Goal: Task Accomplishment & Management: Use online tool/utility

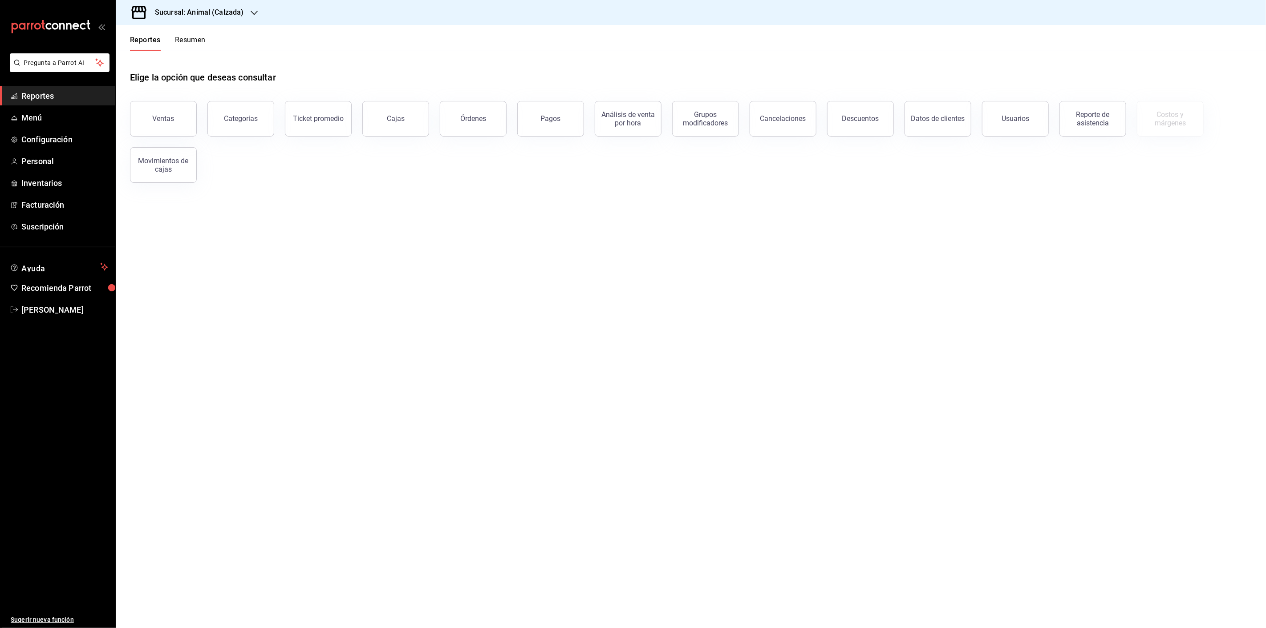
click at [212, 13] on h3 "Sucursal: Animal (Calzada)" at bounding box center [196, 12] width 96 height 11
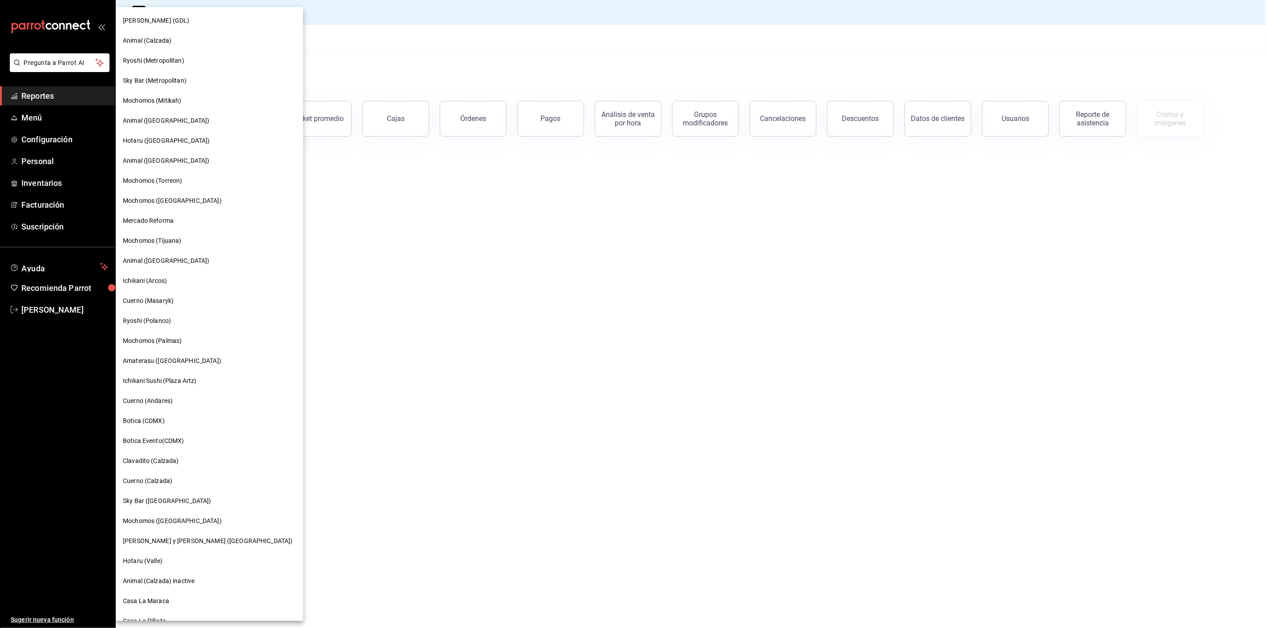
click at [161, 68] on div "Ryoshi (Metropolitan)" at bounding box center [209, 61] width 187 height 20
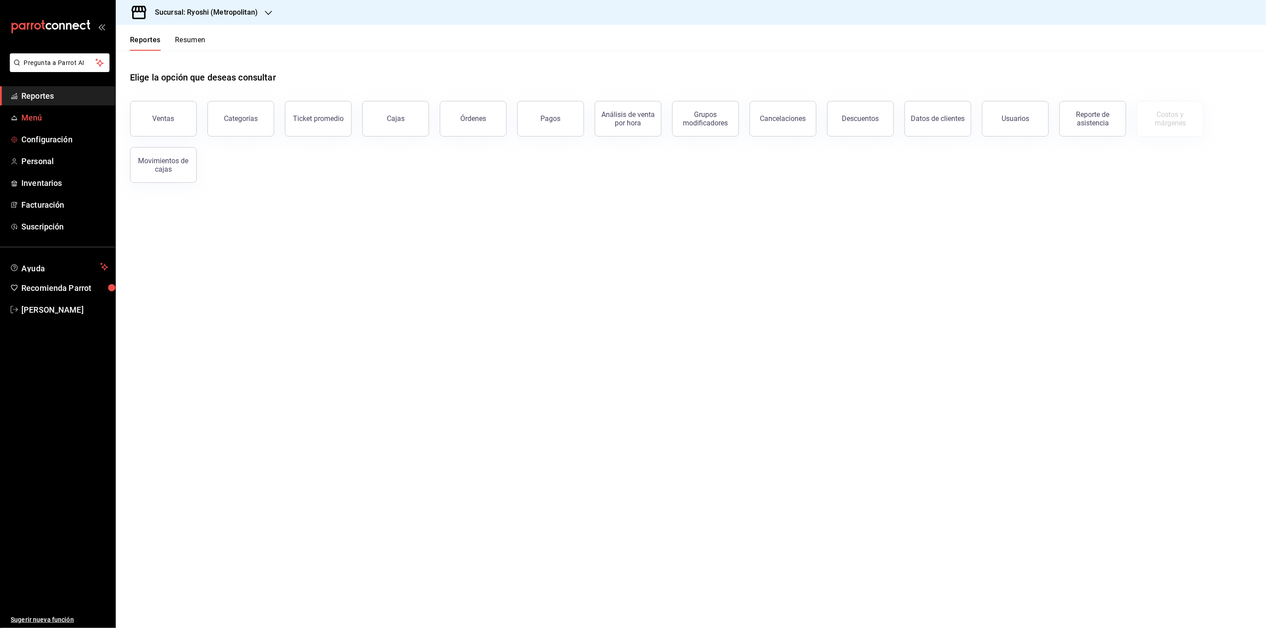
click at [24, 118] on span "Menú" at bounding box center [64, 118] width 87 height 12
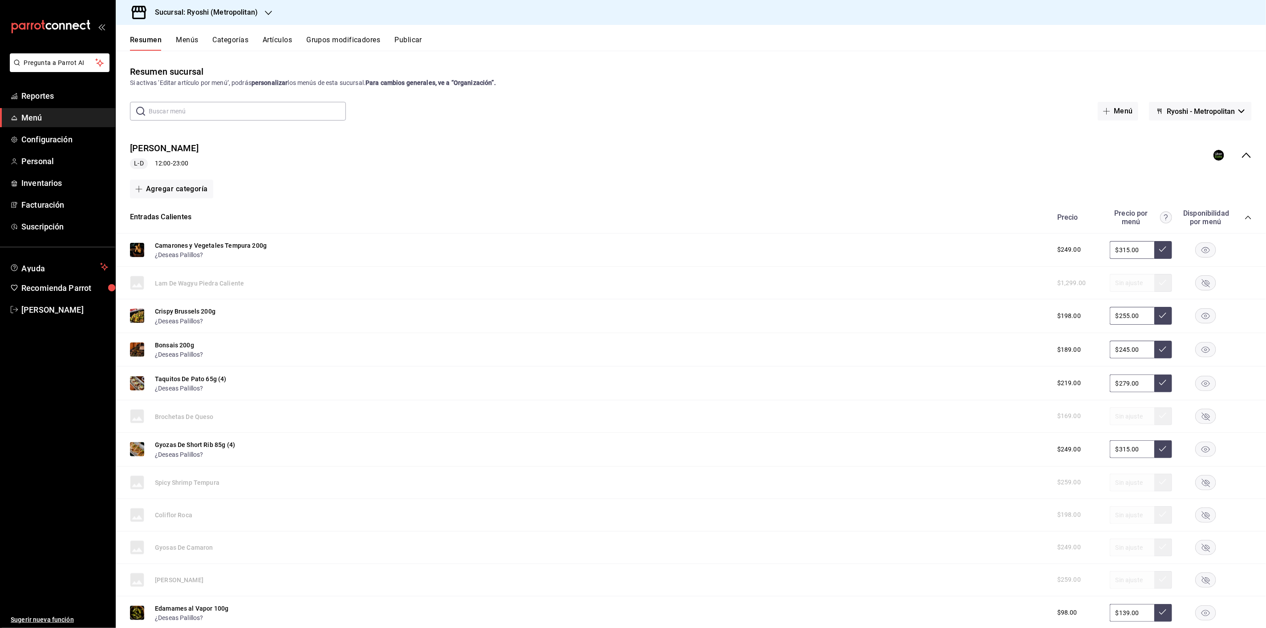
click at [182, 41] on button "Menús" at bounding box center [187, 43] width 22 height 15
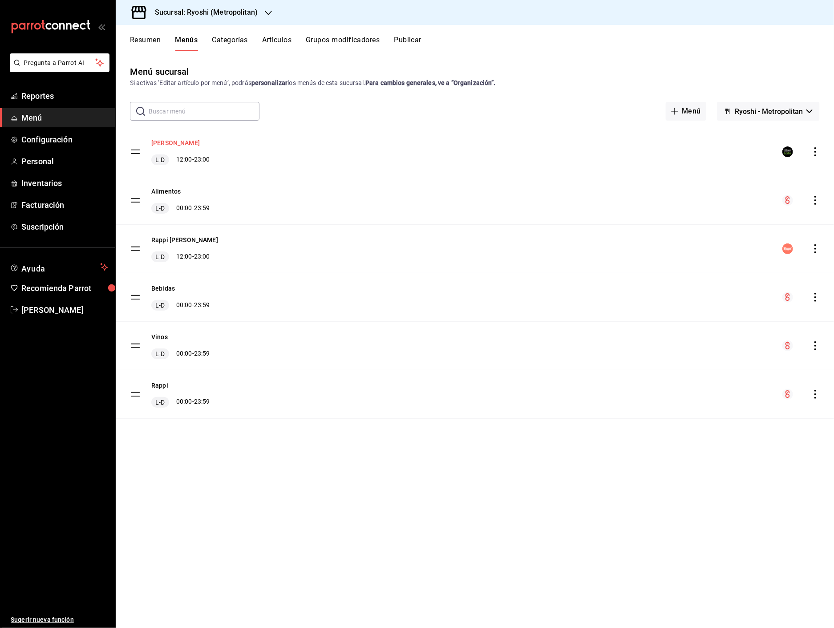
click at [181, 142] on button "Uber Ryoshi Mty" at bounding box center [175, 142] width 49 height 9
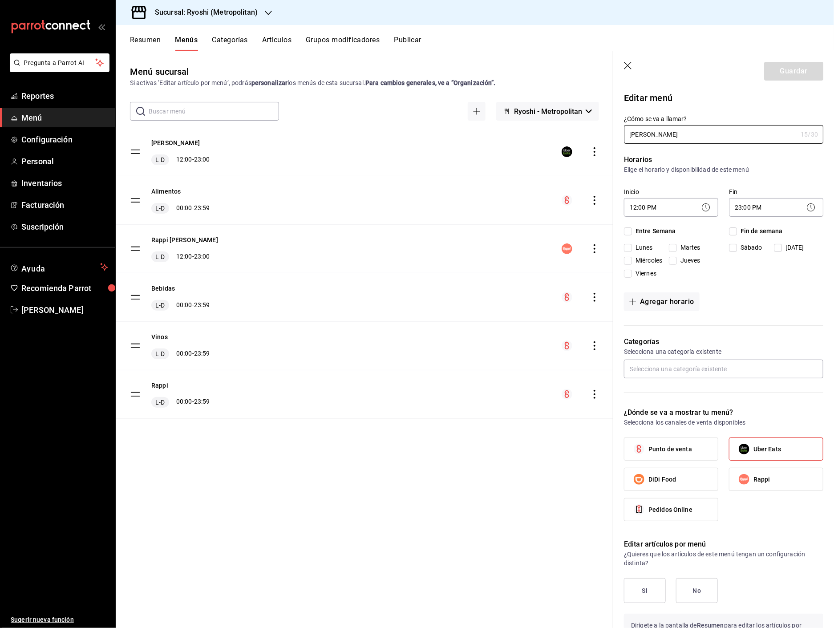
checkbox input "true"
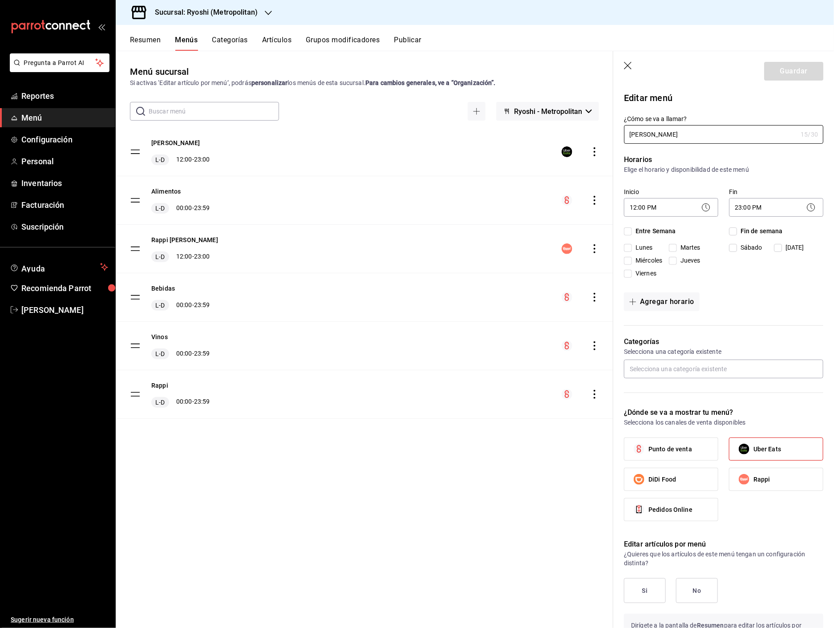
checkbox input "true"
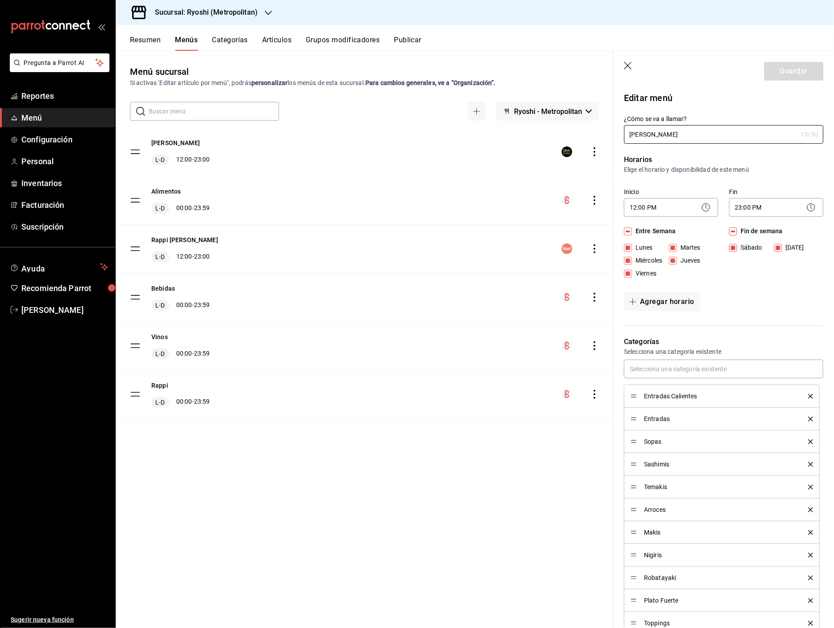
drag, startPoint x: 630, startPoint y: 68, endPoint x: 174, endPoint y: 384, distance: 555.6
click at [626, 70] on icon "button" at bounding box center [628, 66] width 9 height 9
checkbox input "false"
type input "1758821861483"
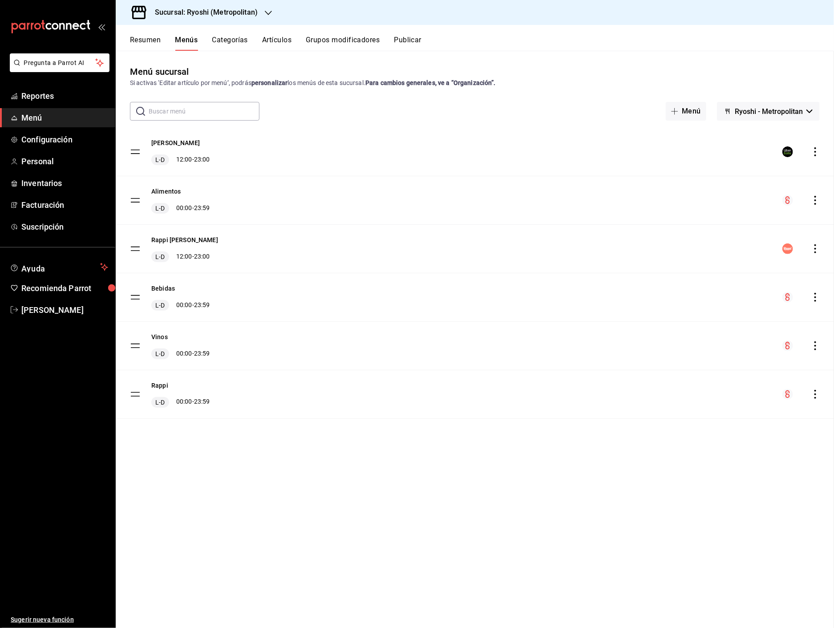
checkbox input "false"
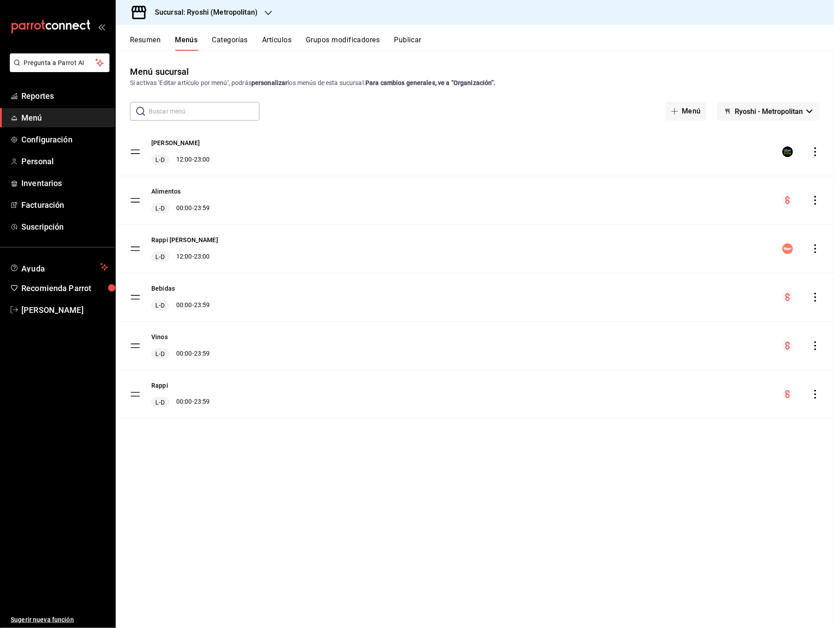
checkbox input "false"
click at [283, 41] on button "Artículos" at bounding box center [276, 43] width 29 height 15
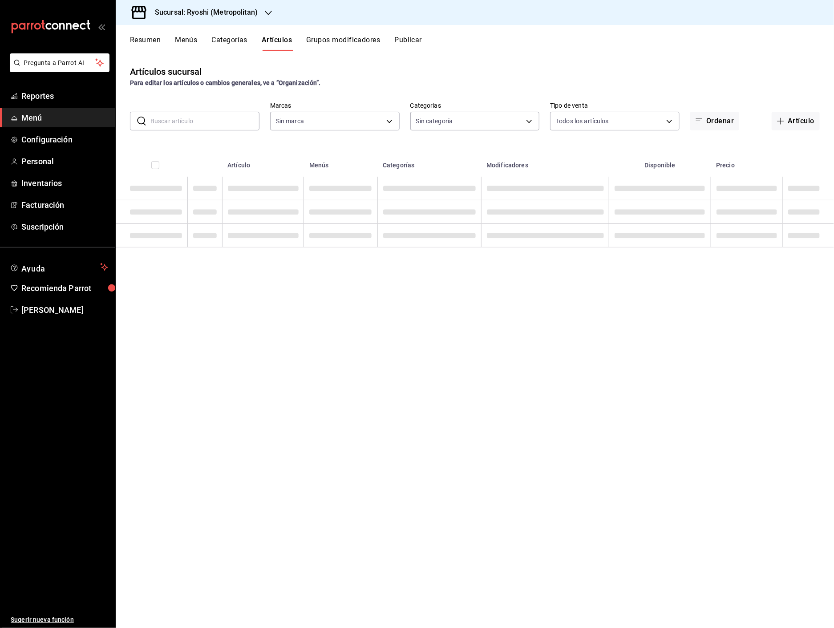
type input "afd8f7e0-6441-4225-b079-3ecb6f1759bb,a0f13850-a6cf-4674-87cd-ec670d2b59b9"
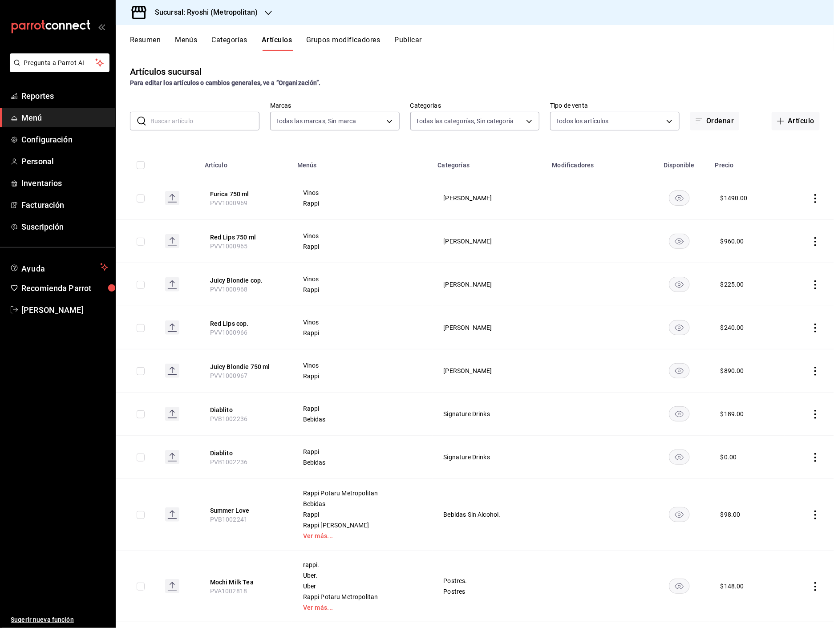
type input "feb80afa-84ca-40b4-b595-bfbaac699c32,812aad81-9313-4289-adaa-71f0113c50cb,f2911…"
click at [223, 193] on button "Furica 750 ml" at bounding box center [245, 194] width 71 height 9
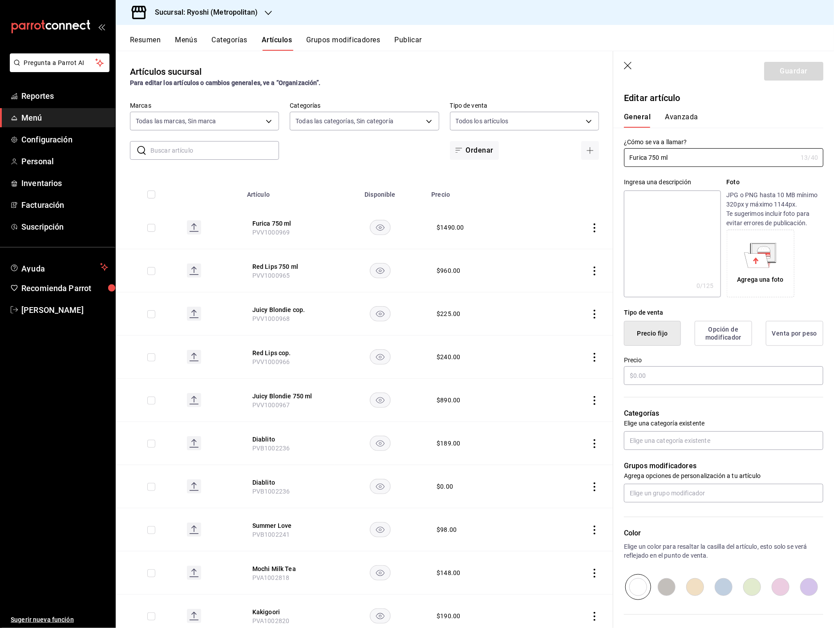
type input "$1490.00"
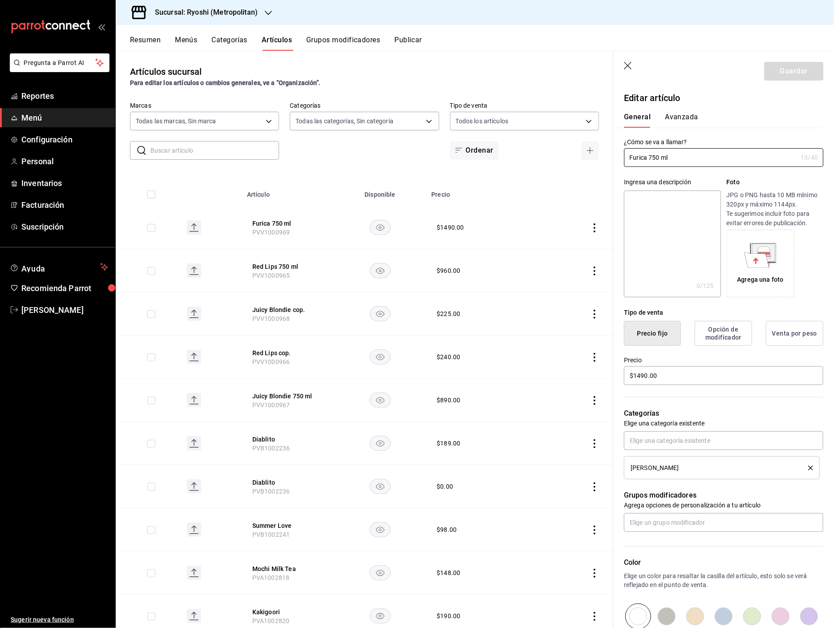
click at [687, 122] on button "Avanzada" at bounding box center [681, 120] width 33 height 15
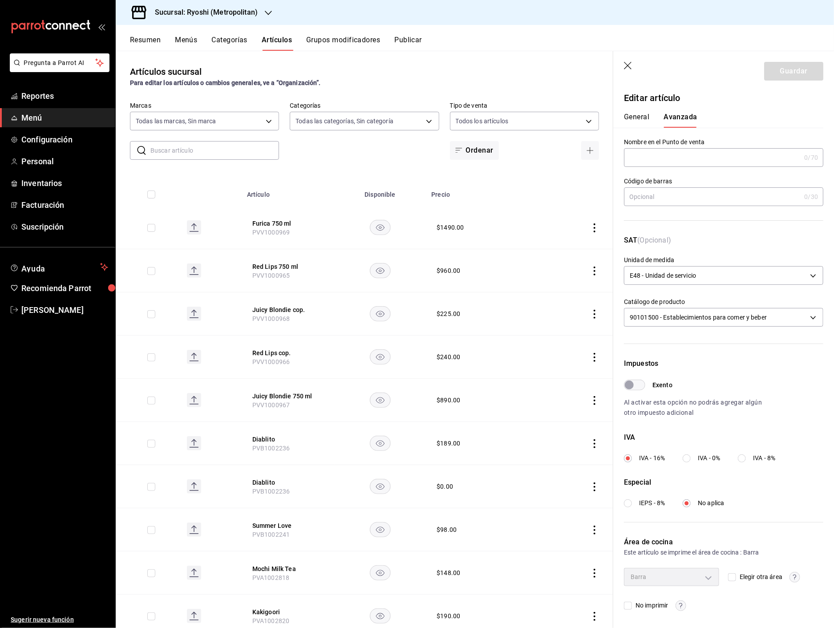
click at [621, 62] on header "Guardar" at bounding box center [723, 69] width 221 height 36
click at [237, 41] on button "Categorías" at bounding box center [230, 43] width 36 height 15
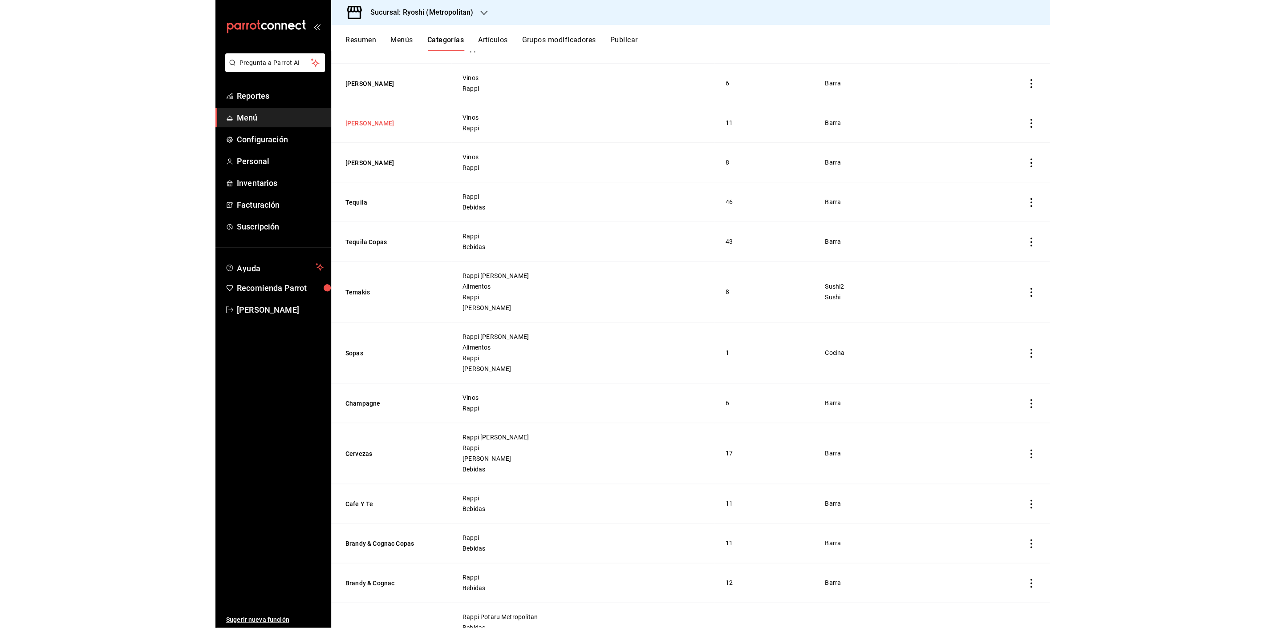
scroll to position [643, 0]
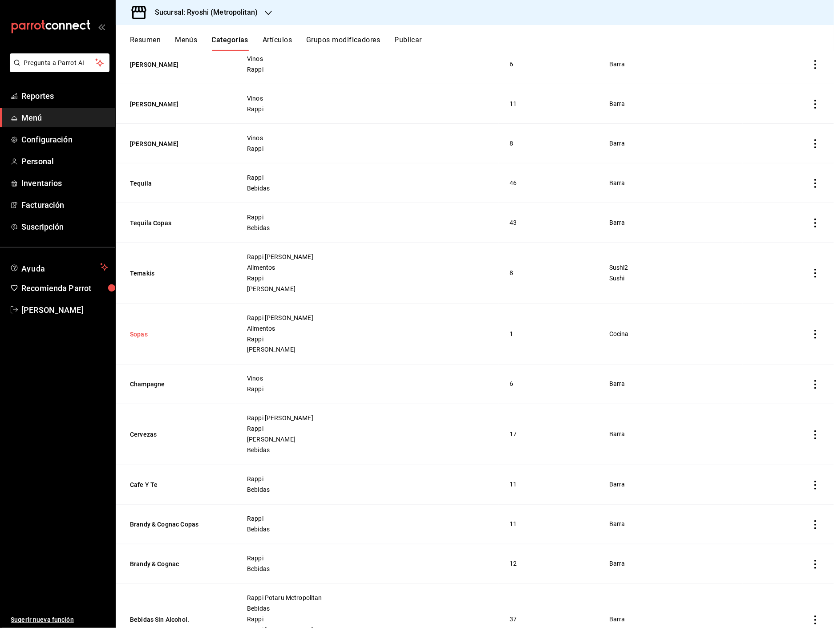
drag, startPoint x: 139, startPoint y: 336, endPoint x: 208, endPoint y: 334, distance: 69.5
click at [139, 336] on button "Sopas" at bounding box center [174, 334] width 89 height 9
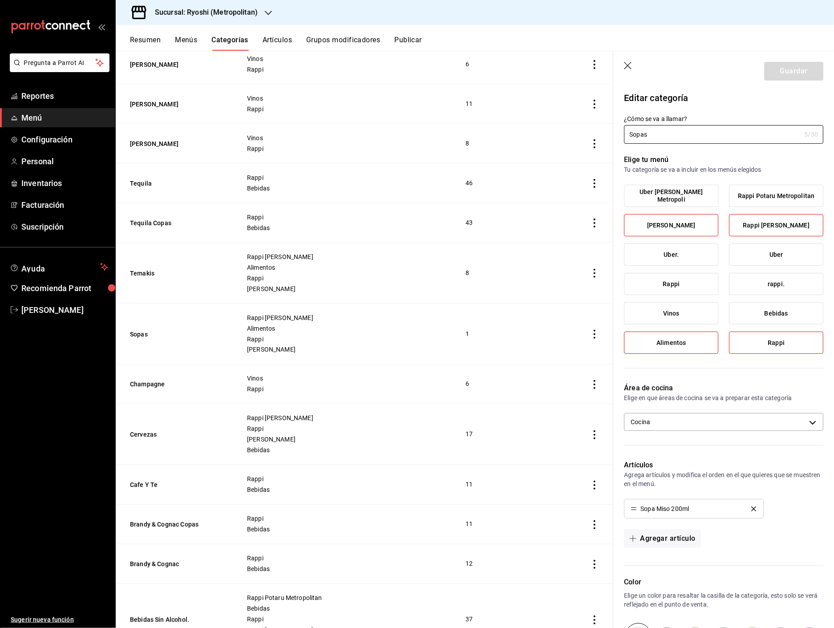
click at [627, 64] on icon "button" at bounding box center [628, 66] width 9 height 9
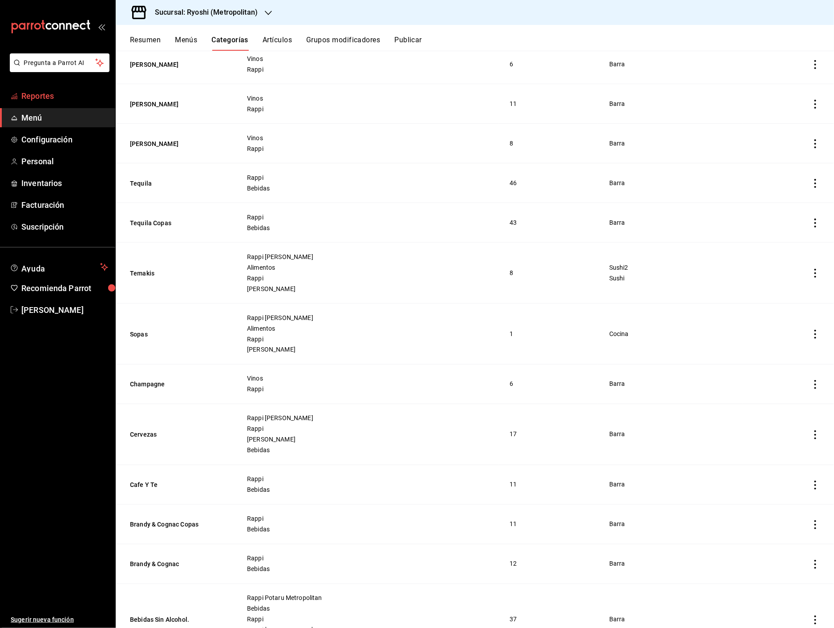
click at [34, 98] on span "Reportes" at bounding box center [64, 96] width 87 height 12
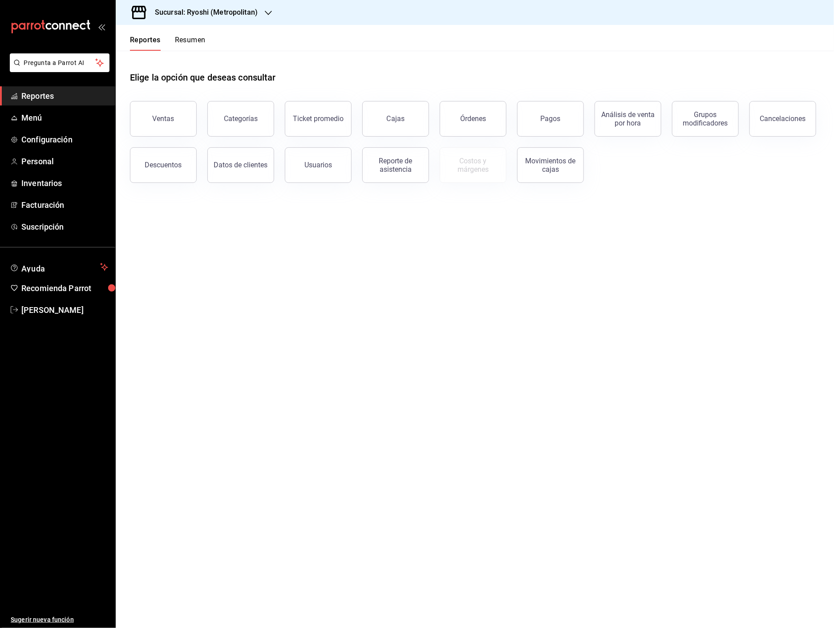
click at [156, 122] on div "Ventas" at bounding box center [164, 118] width 22 height 8
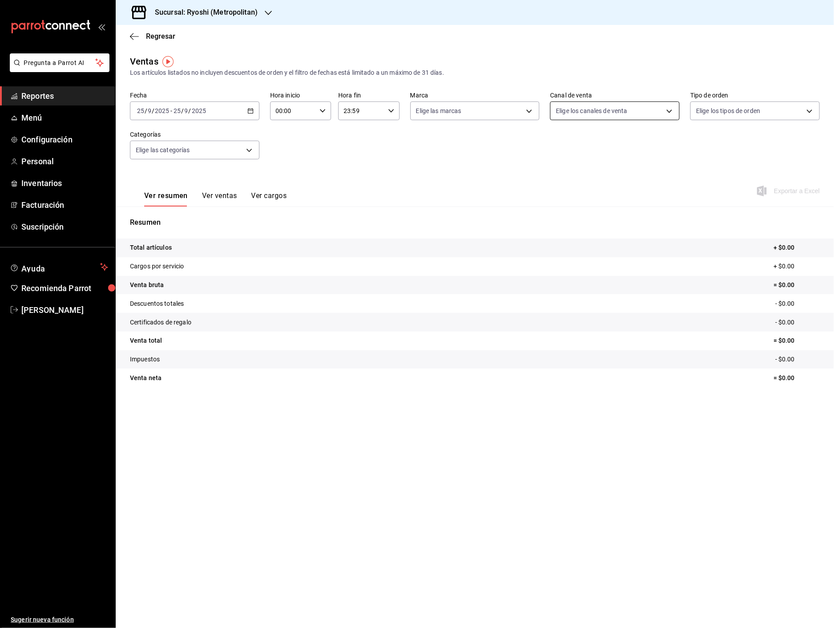
click at [580, 109] on body "Pregunta a Parrot AI Reportes Menú Configuración Personal Inventarios Facturaci…" at bounding box center [417, 314] width 834 height 628
click at [562, 215] on input "checkbox" at bounding box center [560, 216] width 8 height 8
checkbox input "true"
type input "RAPPI"
click at [234, 108] on div at bounding box center [417, 314] width 834 height 628
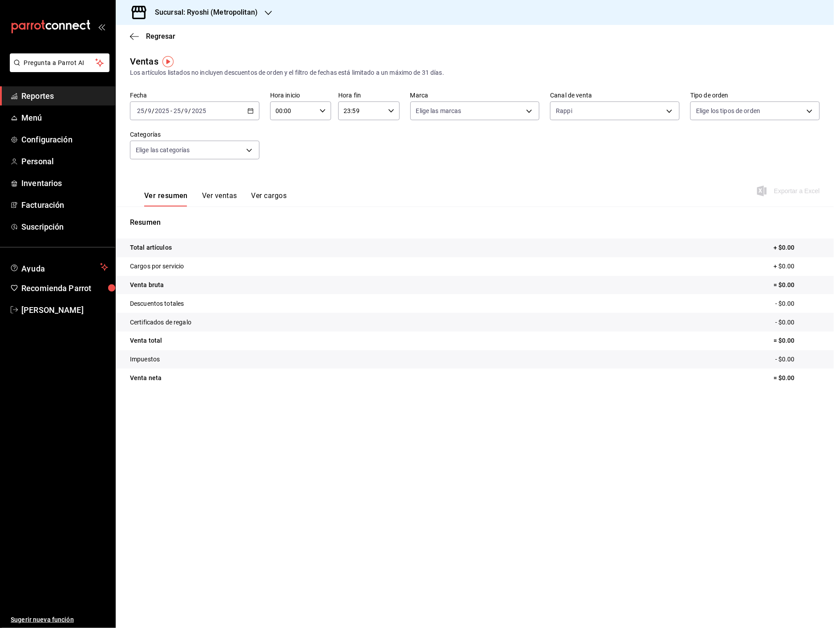
click at [246, 112] on div "2025-09-25 25 / 9 / 2025 - 2025-09-25 25 / 9 / 2025" at bounding box center [195, 110] width 130 height 19
click at [174, 175] on span "Semana actual" at bounding box center [172, 177] width 69 height 9
drag, startPoint x: 768, startPoint y: 376, endPoint x: 791, endPoint y: 381, distance: 23.4
click at [791, 381] on p "= $16,882.76" at bounding box center [789, 377] width 62 height 9
click at [504, 460] on main "Regresar Ventas Los artículos listados no incluyen descuentos de orden y el fil…" at bounding box center [475, 326] width 718 height 603
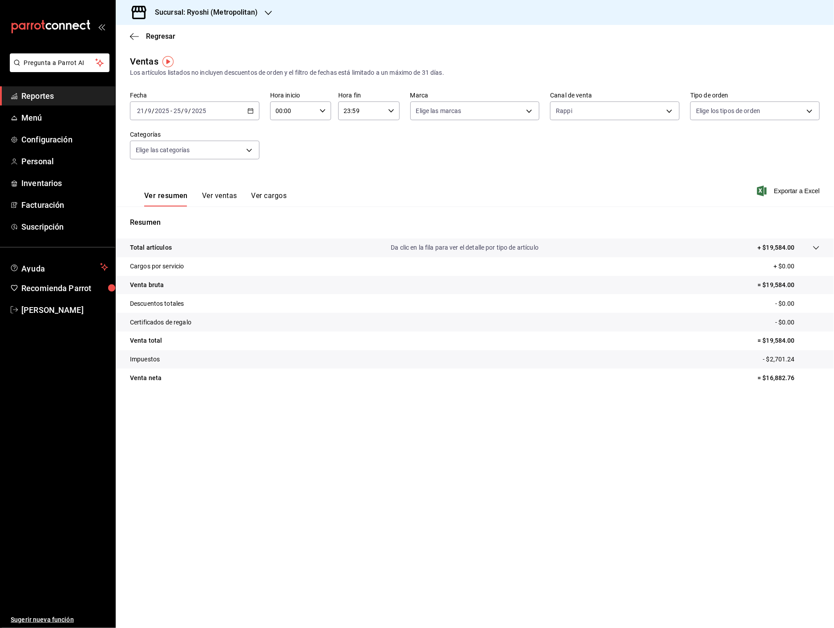
click at [815, 250] on icon at bounding box center [816, 247] width 7 height 7
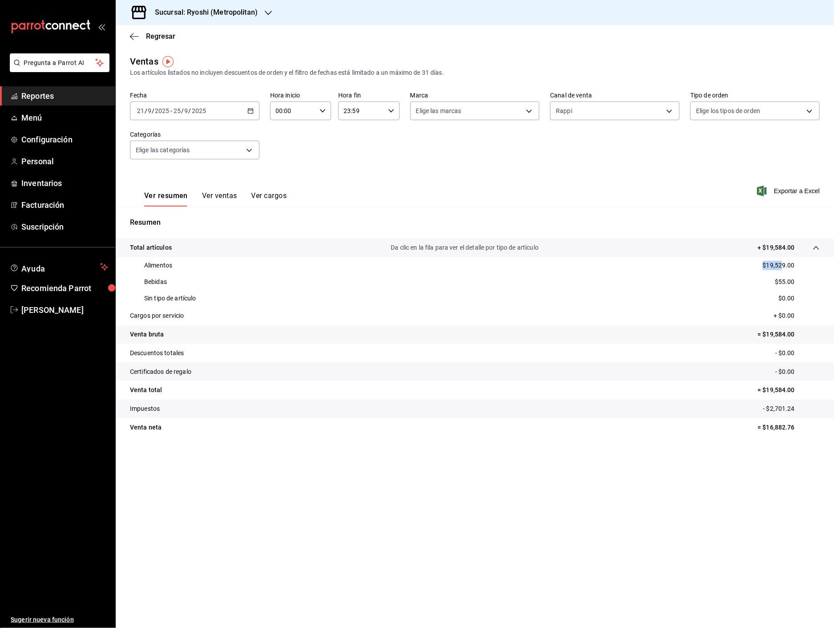
drag, startPoint x: 750, startPoint y: 263, endPoint x: 773, endPoint y: 280, distance: 28.7
click at [782, 264] on div "Alimentos $19,529.00" at bounding box center [475, 265] width 690 height 16
click at [798, 283] on div "Bebidas $55.00" at bounding box center [475, 282] width 690 height 16
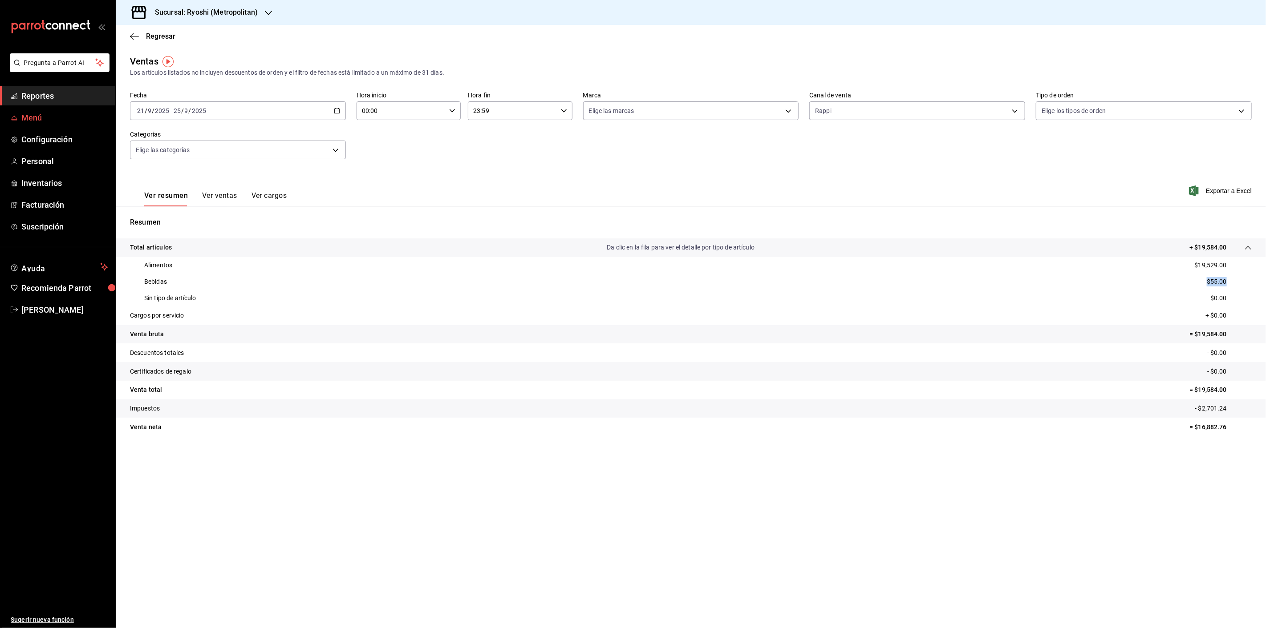
click at [38, 122] on span "Menú" at bounding box center [64, 118] width 87 height 12
